Goal: Information Seeking & Learning: Learn about a topic

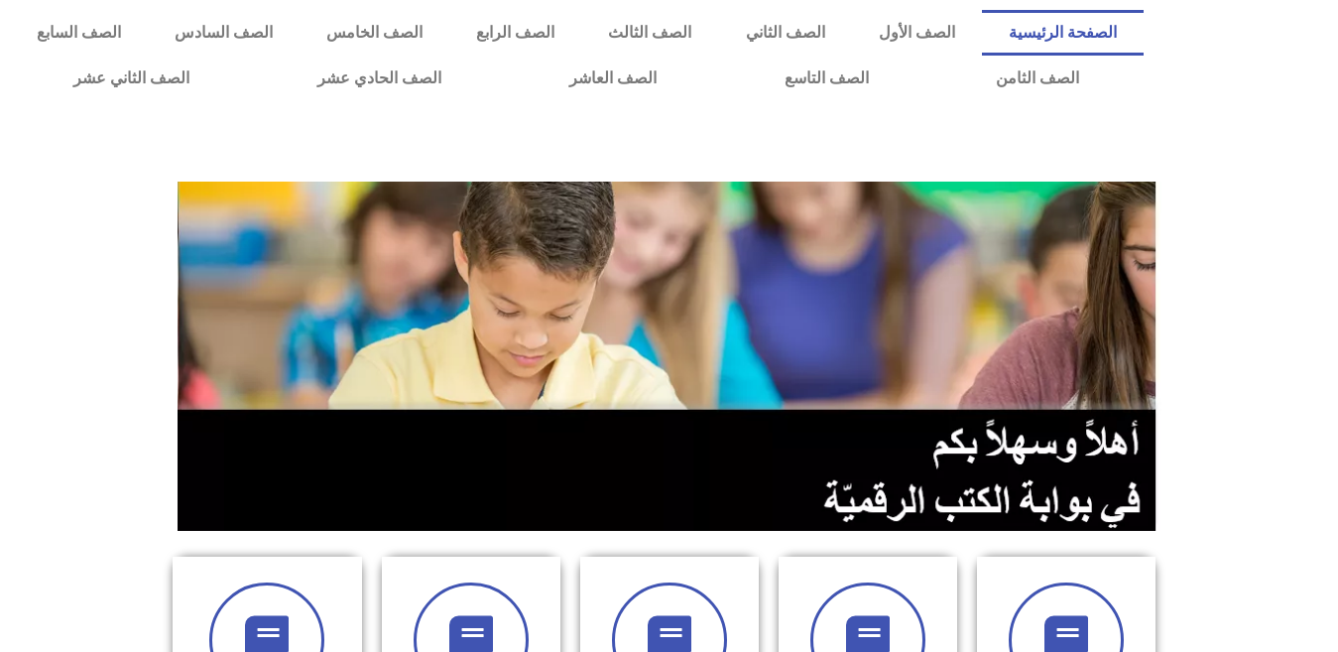
scroll to position [0, 55]
click at [720, 56] on link "الصف التاسع" at bounding box center [826, 79] width 212 height 46
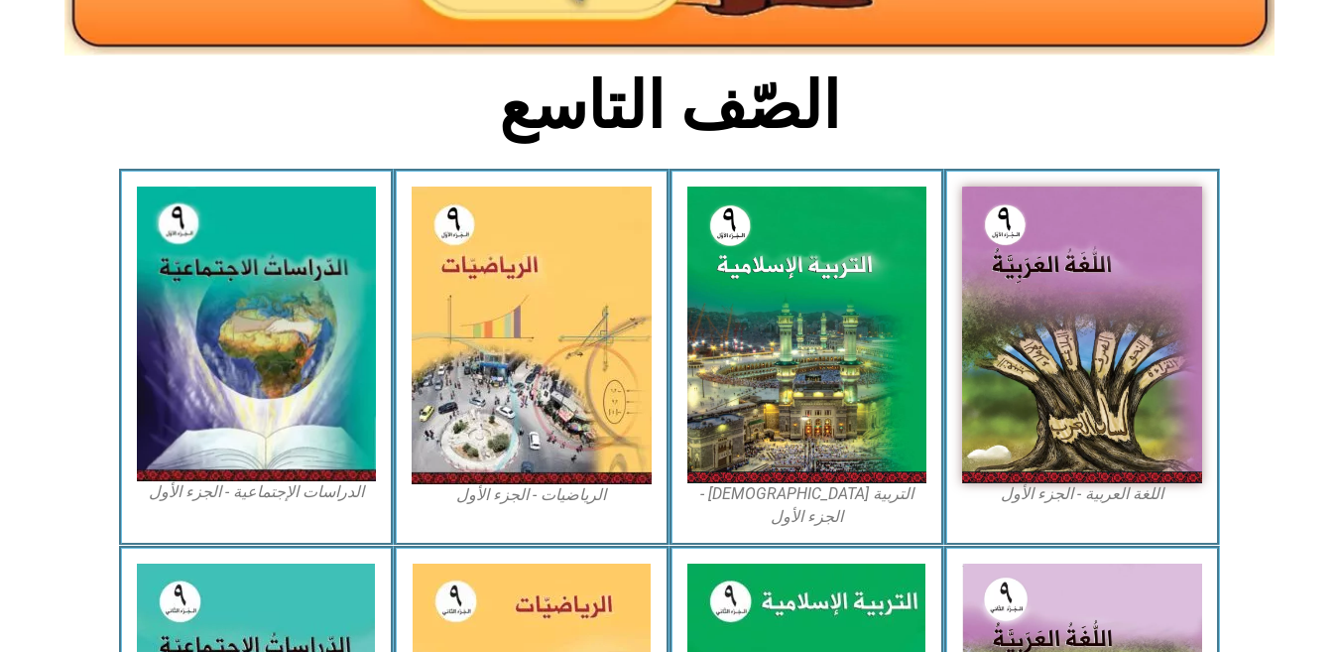
scroll to position [449, 0]
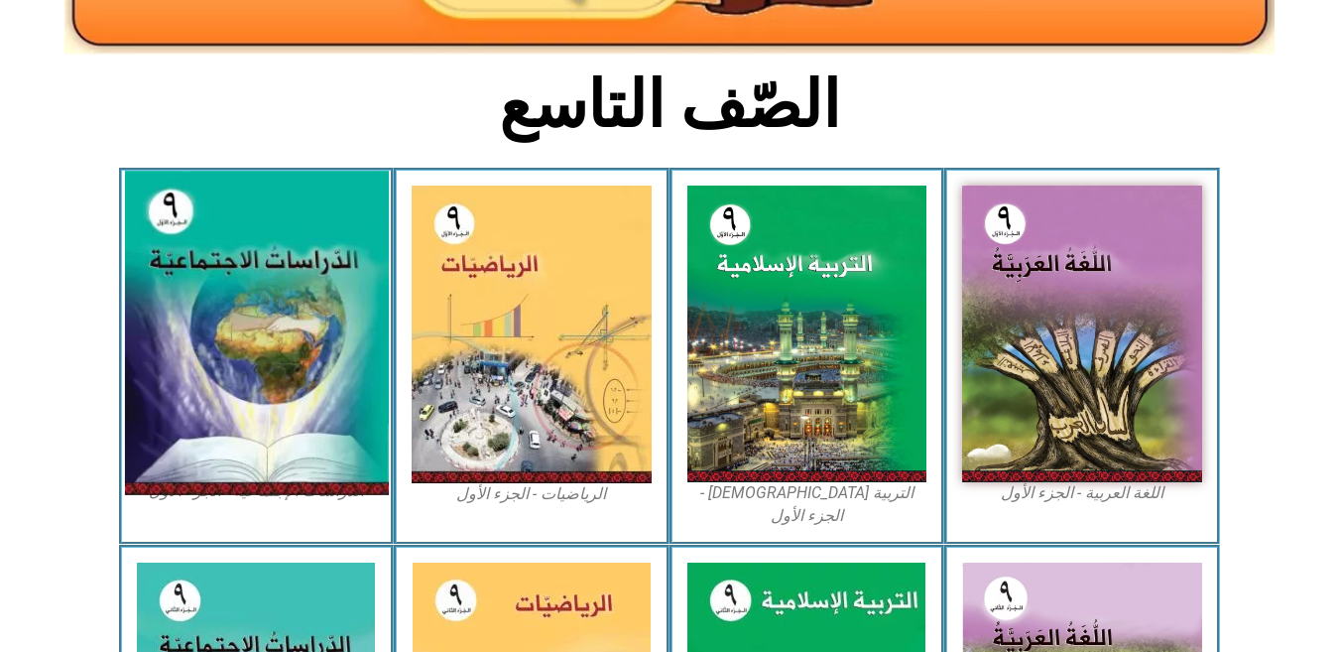
click at [256, 383] on img at bounding box center [256, 334] width 264 height 324
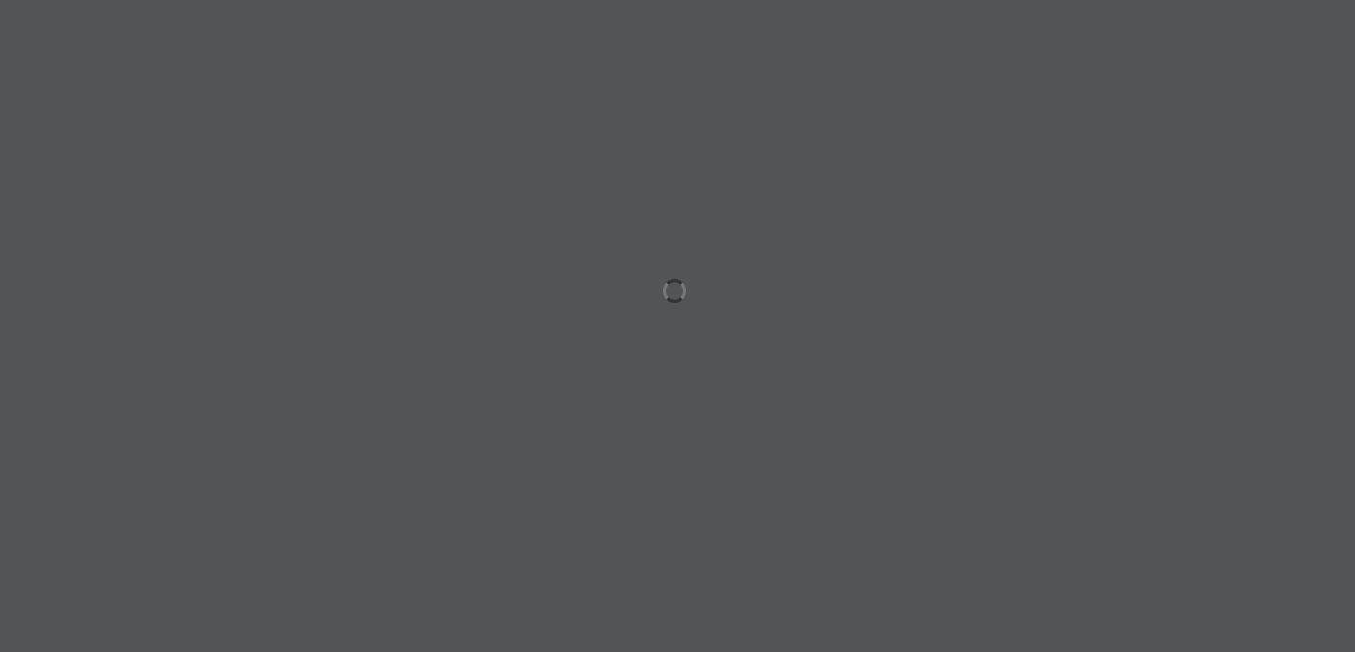
scroll to position [0, 55]
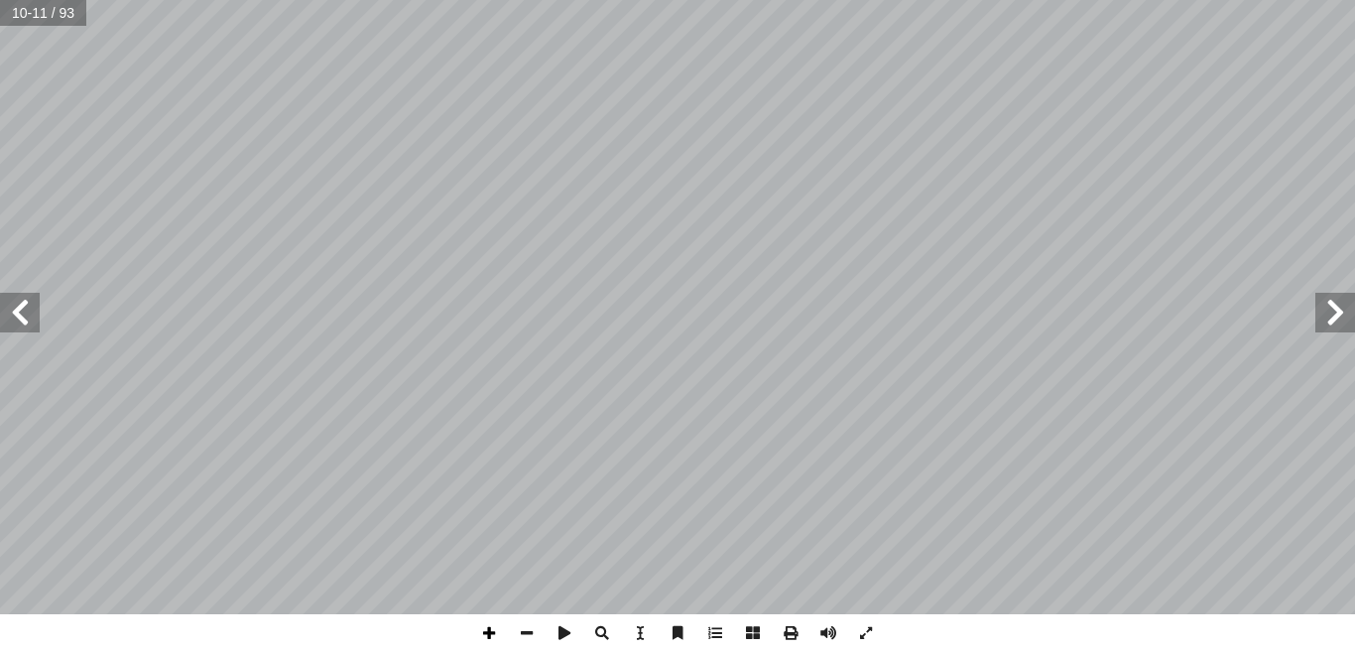
click at [491, 634] on span at bounding box center [489, 633] width 38 height 38
click at [534, 635] on span at bounding box center [527, 633] width 38 height 38
click at [528, 638] on span at bounding box center [527, 633] width 38 height 38
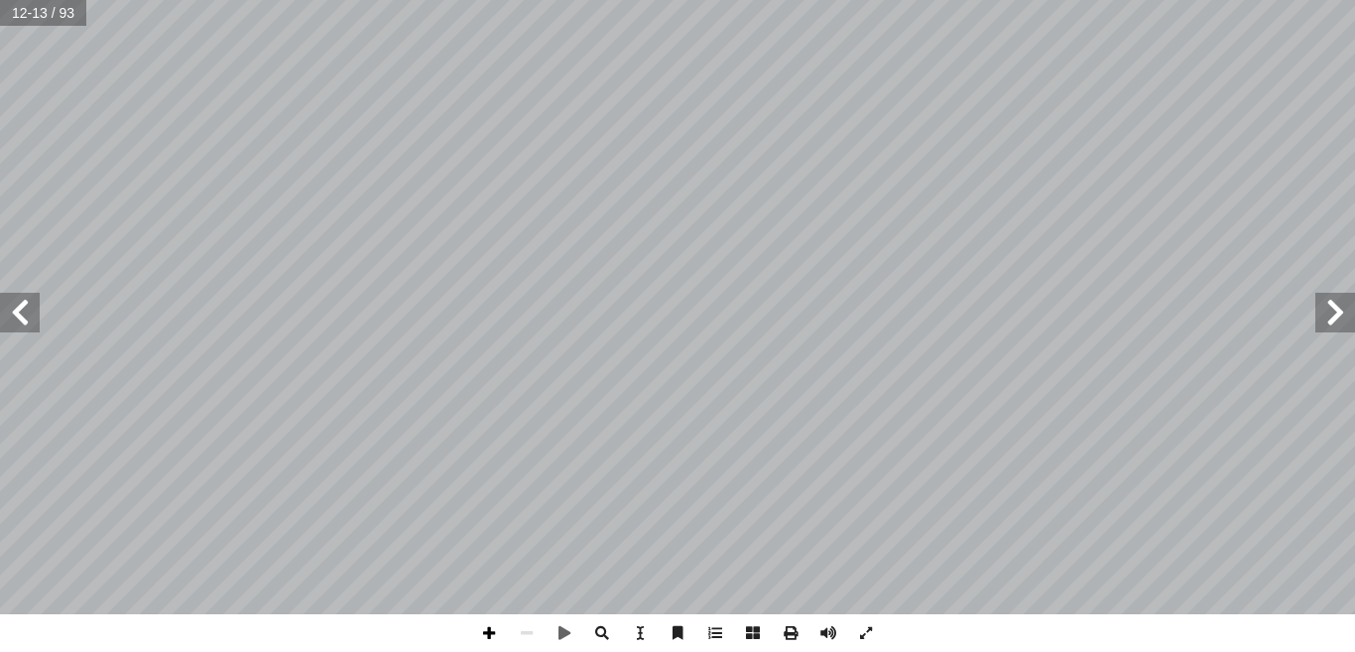
click at [484, 636] on span at bounding box center [489, 633] width 38 height 38
click at [488, 634] on span at bounding box center [489, 633] width 38 height 38
